Goal: Connect with others: Connect with others

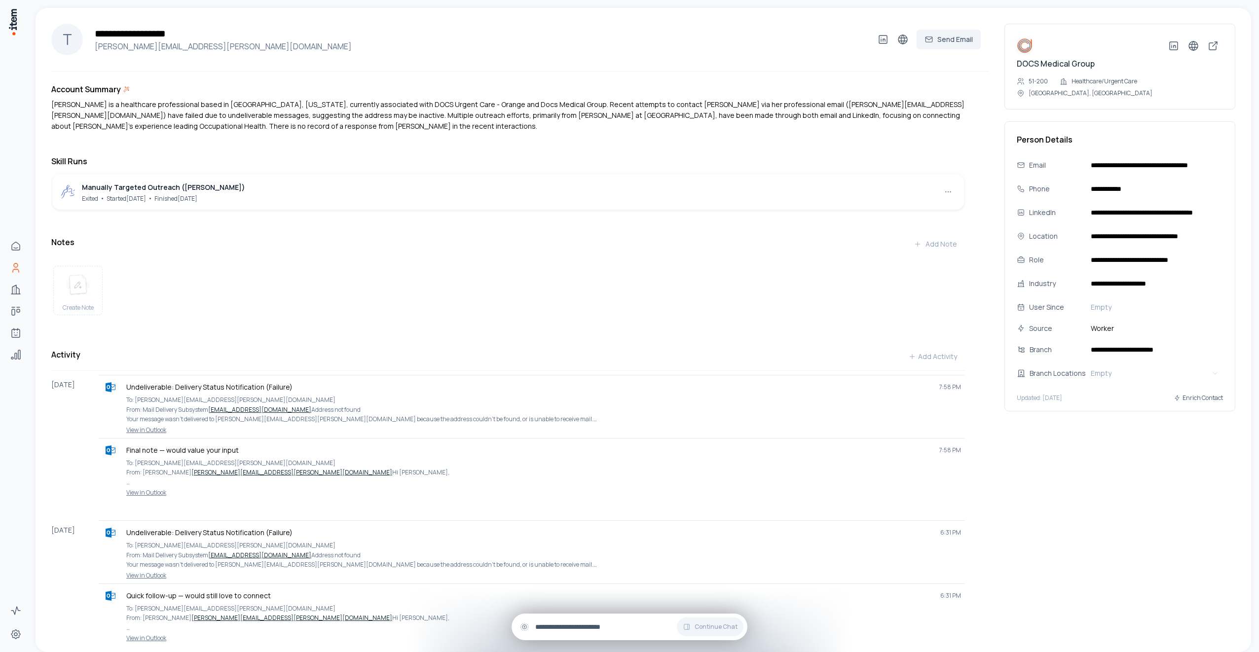
click at [573, 620] on div "Continue Chat" at bounding box center [630, 627] width 236 height 27
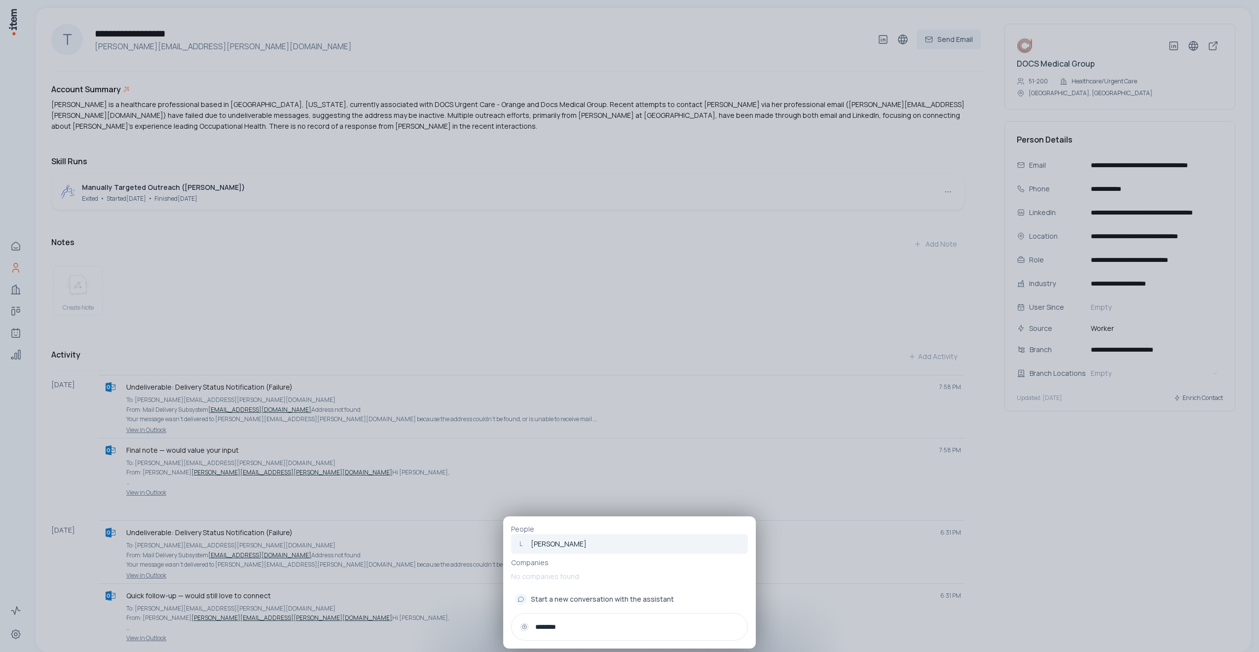
type input "********"
click at [575, 543] on p "[PERSON_NAME]" at bounding box center [559, 544] width 56 height 10
